Goal: Information Seeking & Learning: Check status

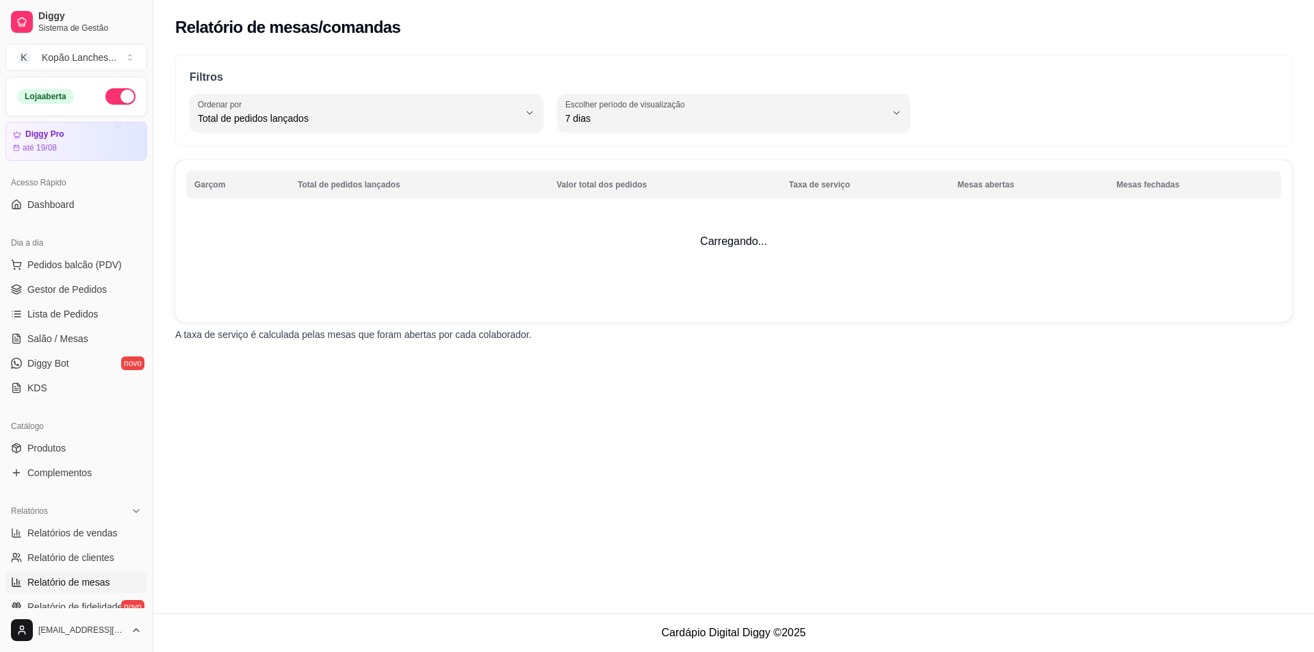
select select "TOTAL_OF_ORDERS"
select select "7"
click at [101, 531] on span "Relatórios de vendas" at bounding box center [72, 533] width 90 height 14
select select "ALL"
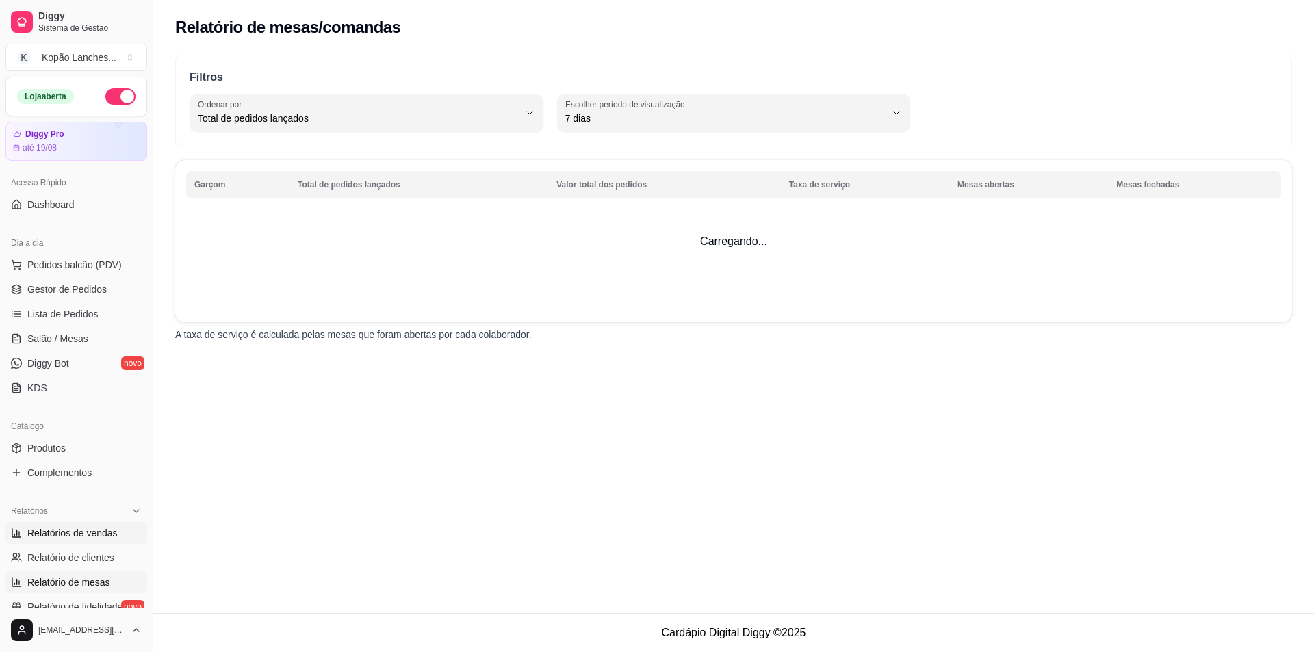
select select "0"
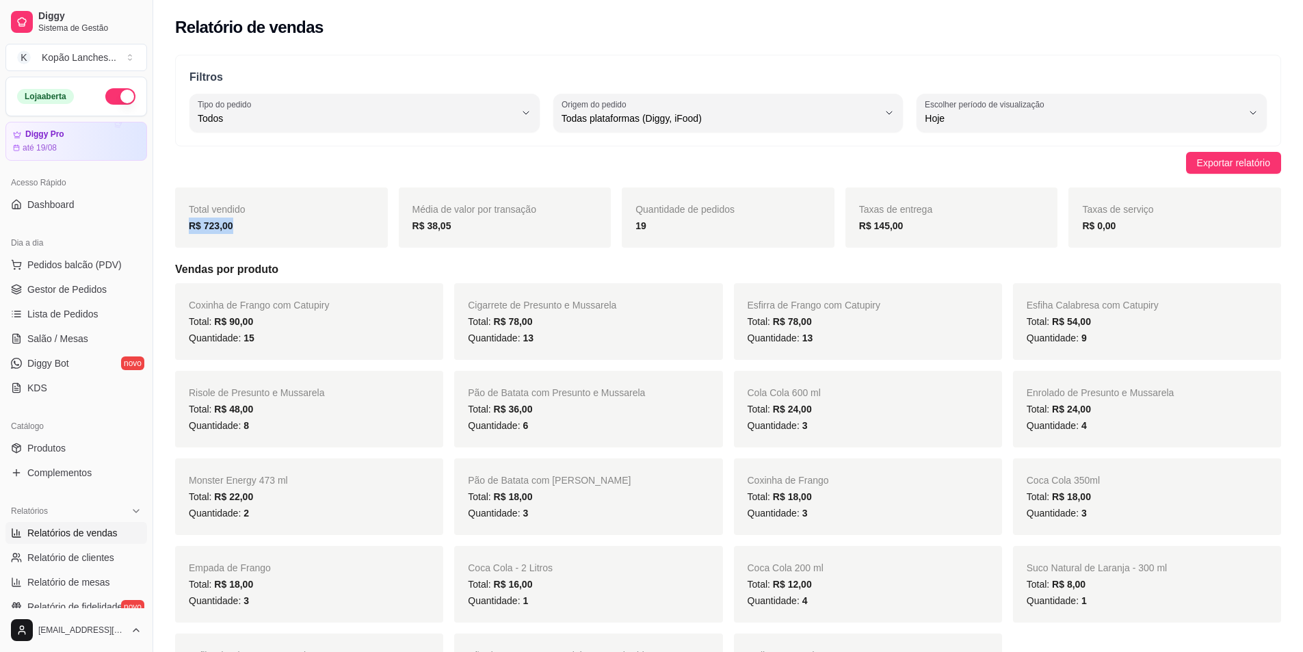
drag, startPoint x: 192, startPoint y: 222, endPoint x: 257, endPoint y: 222, distance: 65.0
click at [257, 222] on div "R$ 723,00" at bounding box center [281, 226] width 185 height 16
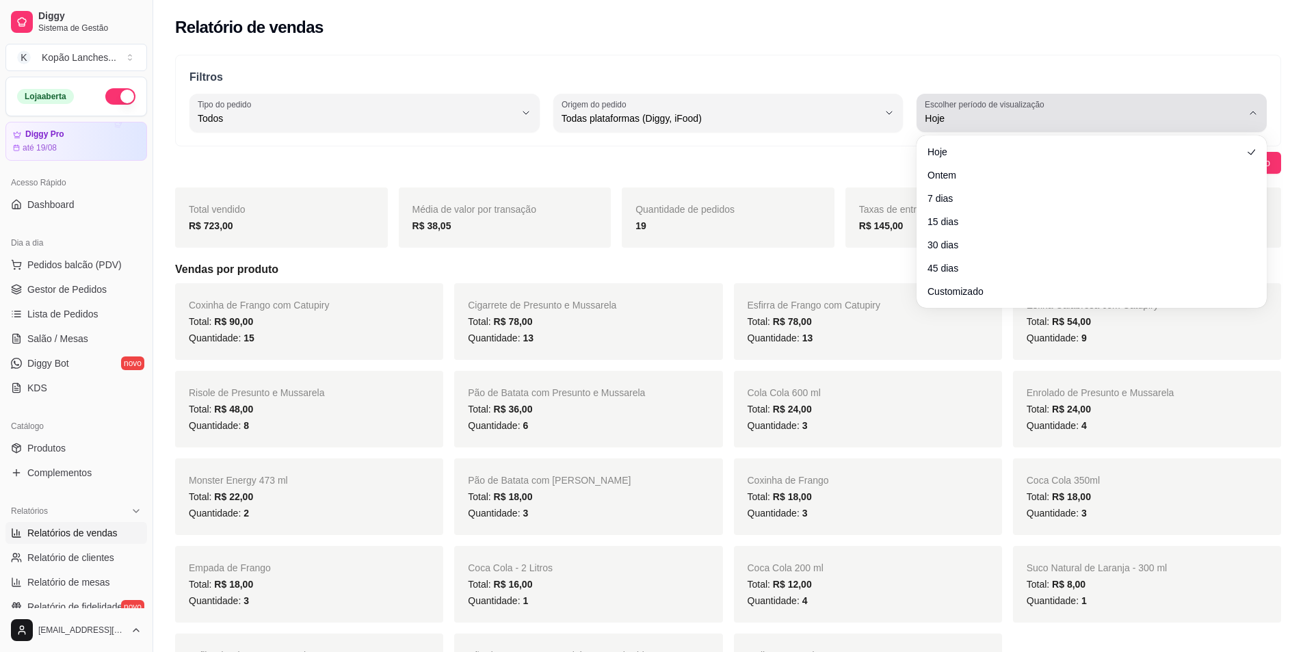
click at [1028, 106] on label "Escolher período de visualização" at bounding box center [987, 105] width 124 height 12
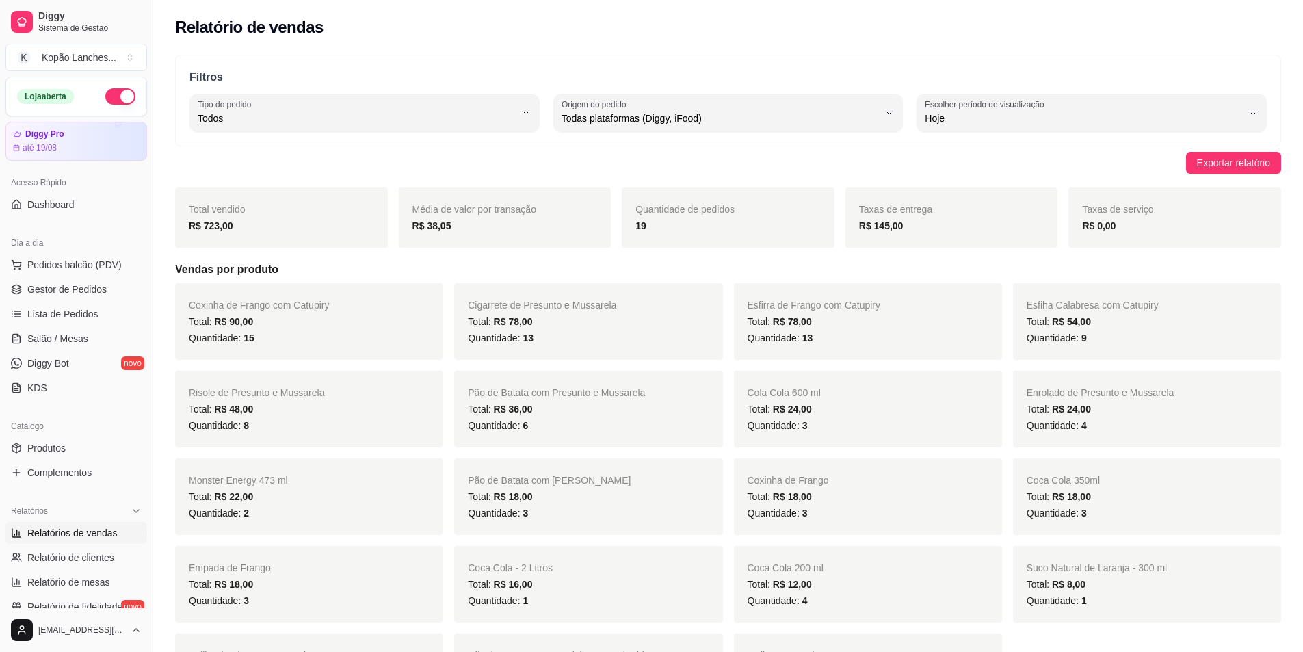
click at [1019, 172] on span "Ontem" at bounding box center [1086, 173] width 302 height 13
type input "1"
select select "1"
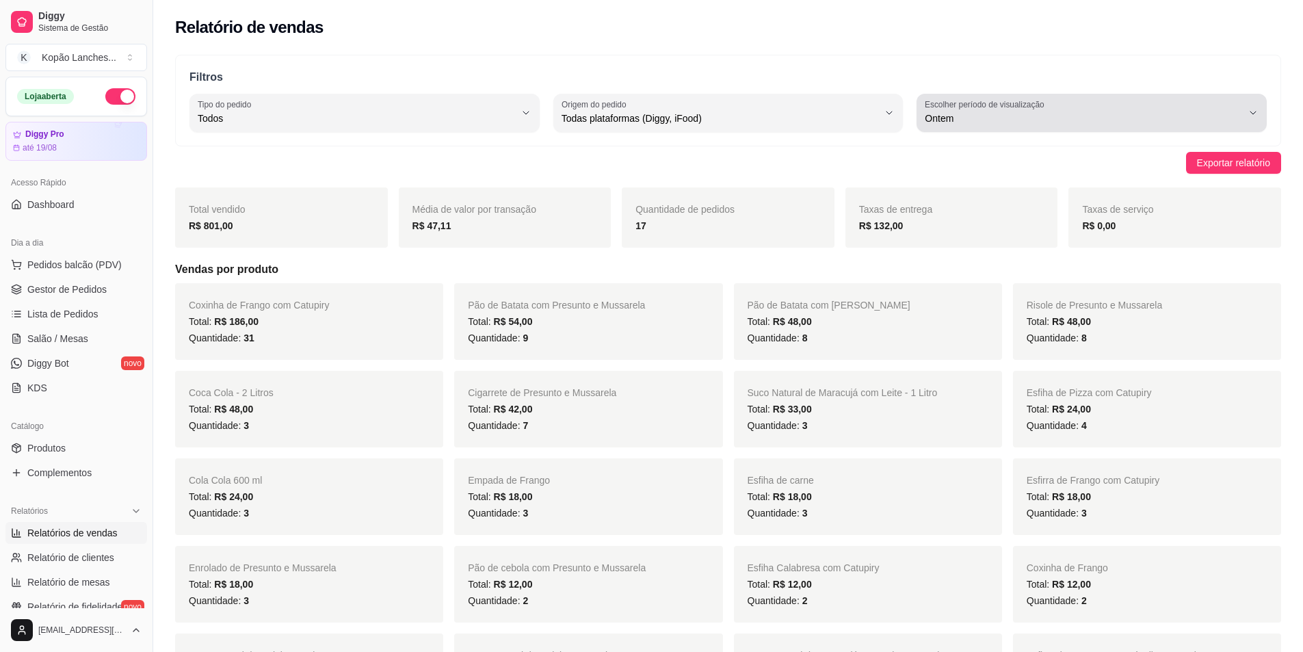
click at [996, 99] on label "Escolher período de visualização" at bounding box center [987, 105] width 124 height 12
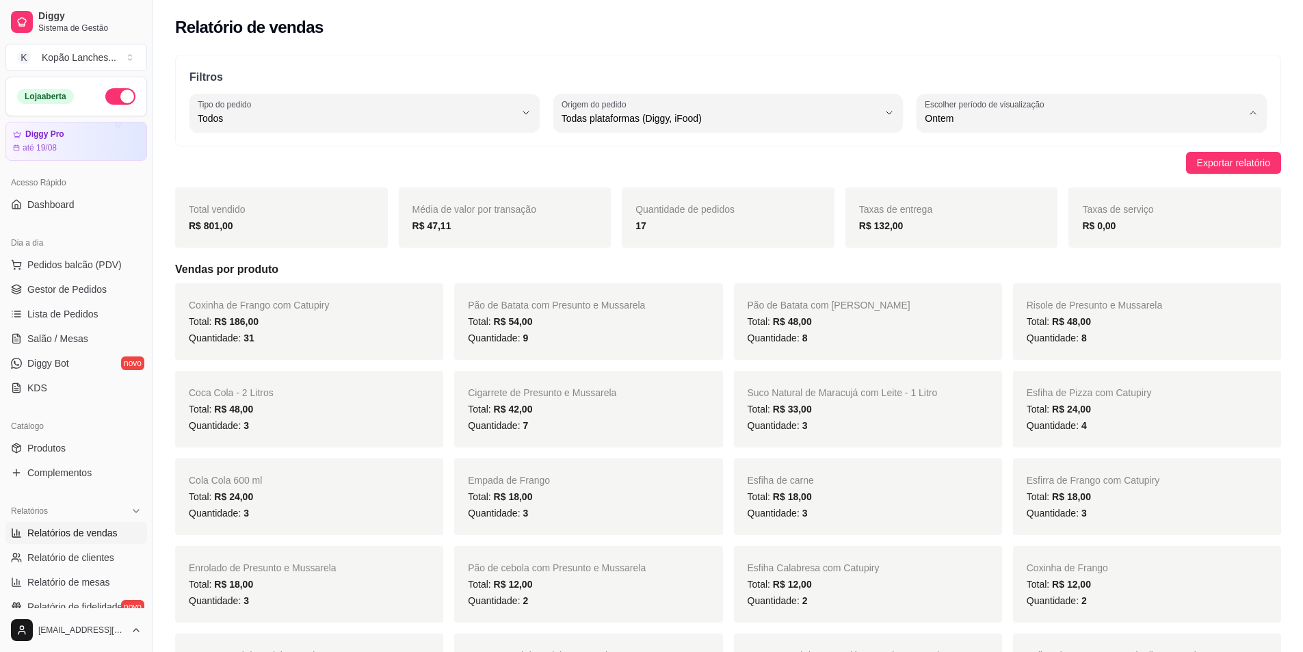
click at [973, 176] on span "Ontem" at bounding box center [1086, 173] width 302 height 13
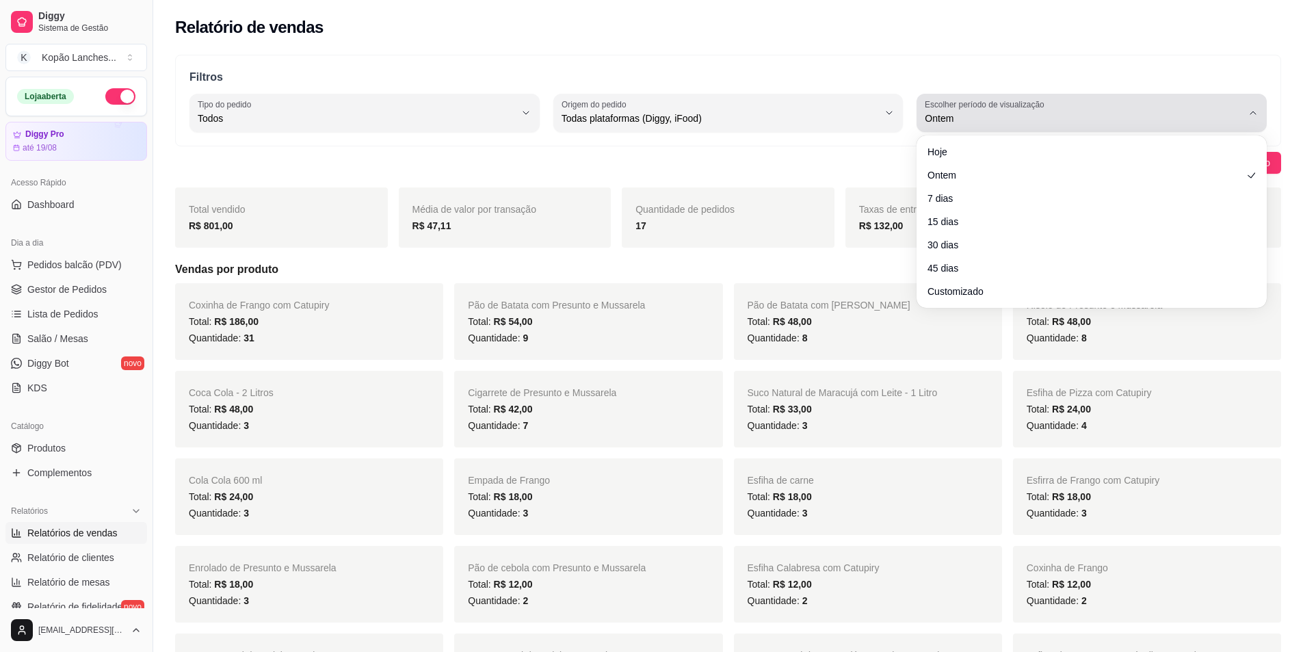
click at [980, 125] on div "Ontem" at bounding box center [1083, 112] width 317 height 27
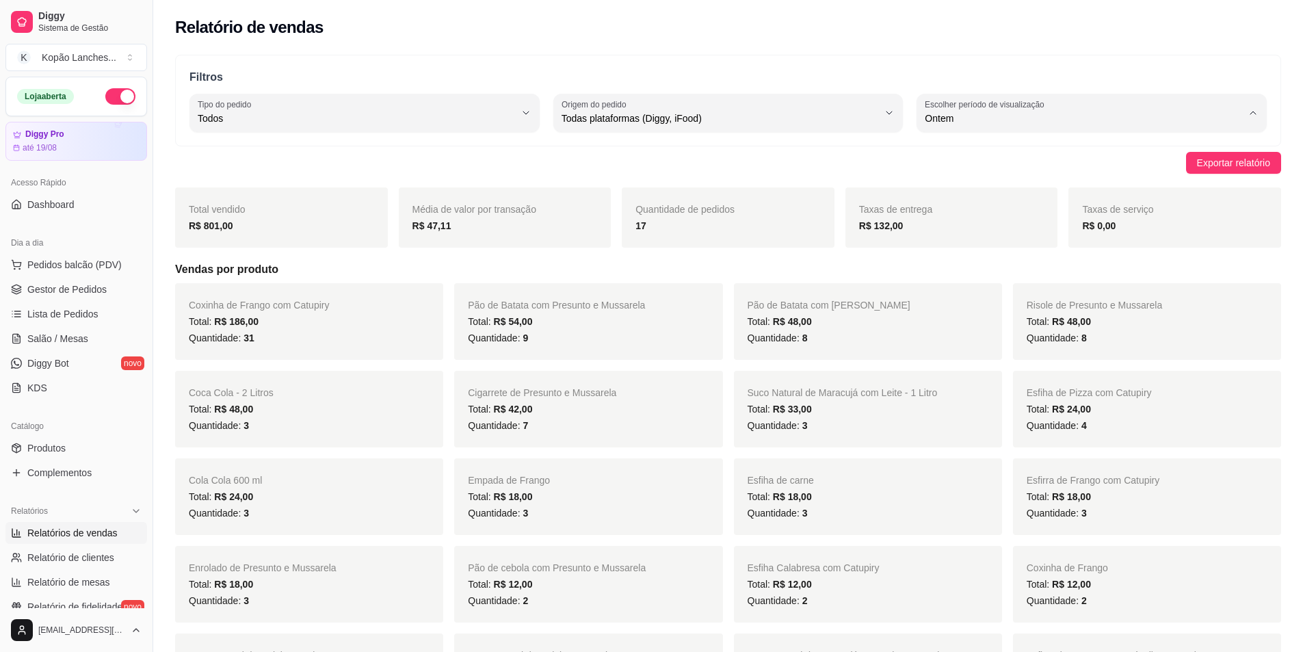
click at [978, 155] on span "Hoje" at bounding box center [1086, 150] width 302 height 13
type input "0"
select select "0"
drag, startPoint x: 33, startPoint y: 449, endPoint x: 155, endPoint y: 480, distance: 126.5
click at [34, 449] on span "Produtos" at bounding box center [46, 448] width 38 height 14
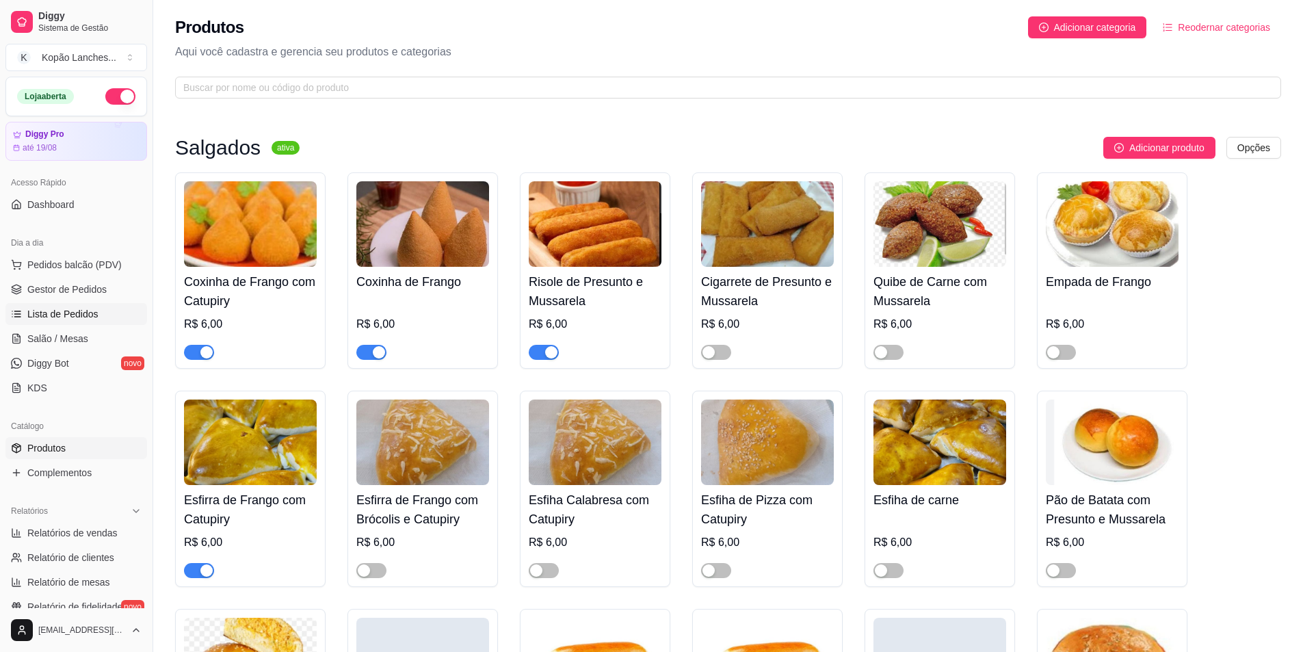
click at [60, 317] on span "Lista de Pedidos" at bounding box center [62, 314] width 71 height 14
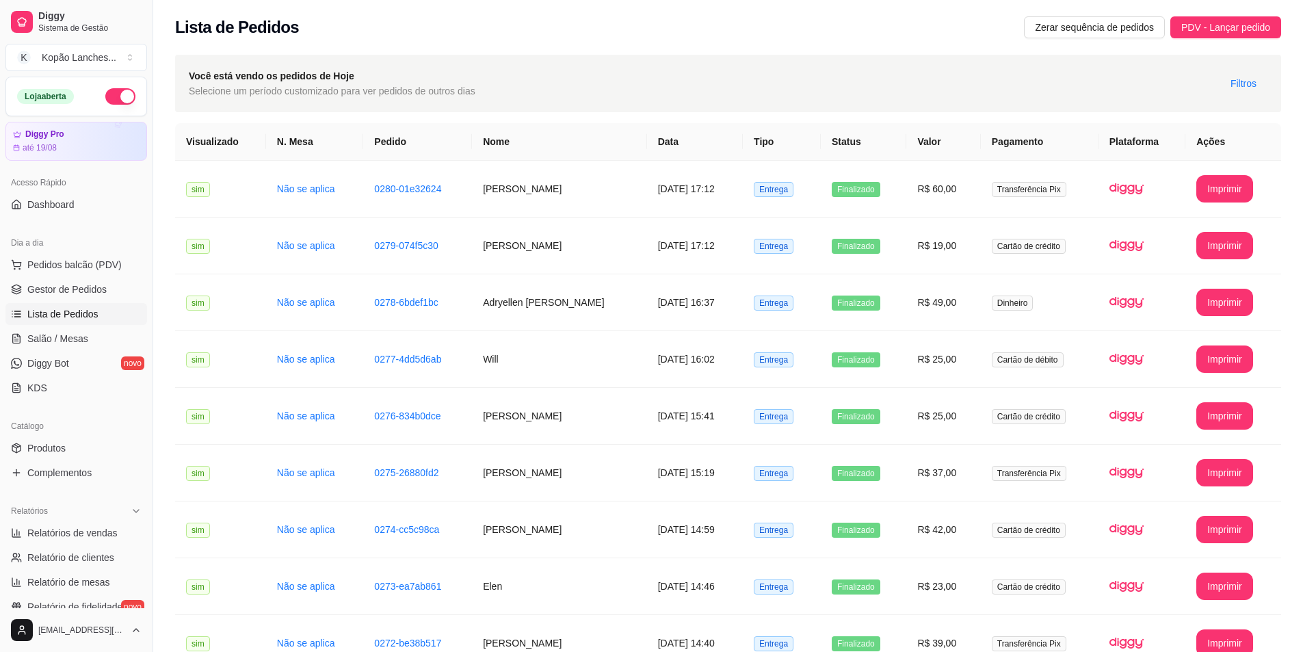
click at [105, 92] on button "button" at bounding box center [120, 96] width 30 height 16
